Goal: Transaction & Acquisition: Book appointment/travel/reservation

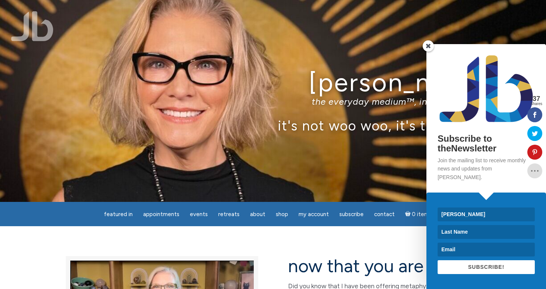
type input "Anne"
type input "Webber"
type input "annefinan@ymail.com"
click at [478, 267] on span "SUBSCRIBE!" at bounding box center [485, 267] width 36 height 6
click at [427, 52] on span at bounding box center [427, 45] width 11 height 11
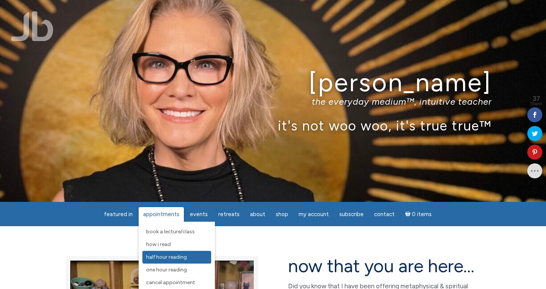
click at [165, 257] on span "Half Hour Reading" at bounding box center [166, 257] width 41 height 6
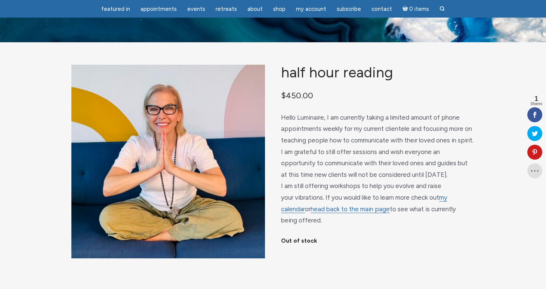
scroll to position [18, 0]
click at [327, 208] on link "head back to the main page" at bounding box center [349, 209] width 79 height 8
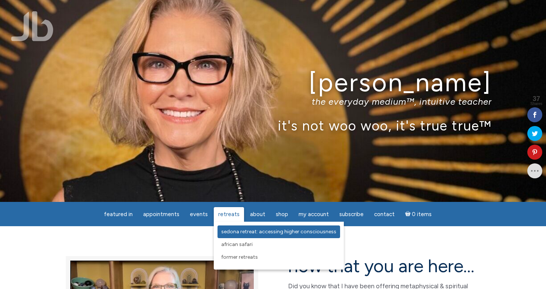
click at [227, 232] on span "Sedona Retreat: Accessing Higher Consciousness" at bounding box center [278, 231] width 115 height 6
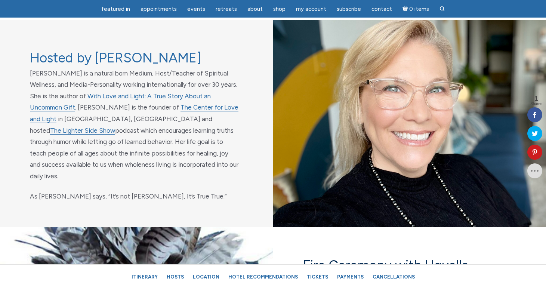
scroll to position [2485, 0]
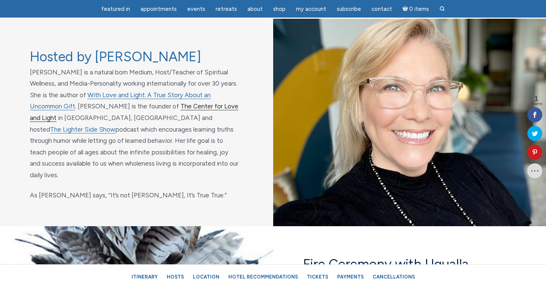
click at [140, 104] on link "The Center for Love and Light" at bounding box center [134, 111] width 208 height 19
